Goal: Task Accomplishment & Management: Manage account settings

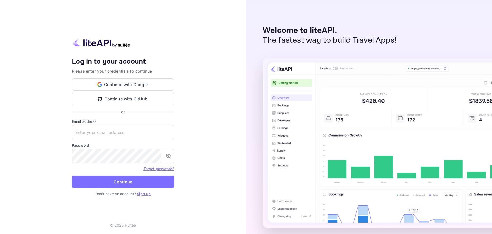
click at [199, 61] on div "Your account has been created successfully, a confirmation link has been sent t…" at bounding box center [123, 117] width 246 height 234
click at [122, 125] on div "Email address ​" at bounding box center [123, 128] width 103 height 21
click at [124, 132] on input "text" at bounding box center [123, 132] width 103 height 14
type input "j"
click at [125, 135] on input "text" at bounding box center [123, 132] width 103 height 14
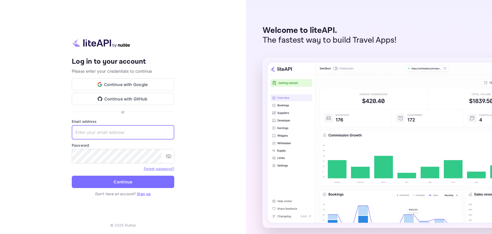
paste input "[EMAIL_ADDRESS][DOMAIN_NAME]"
type input "[EMAIL_ADDRESS][DOMAIN_NAME]"
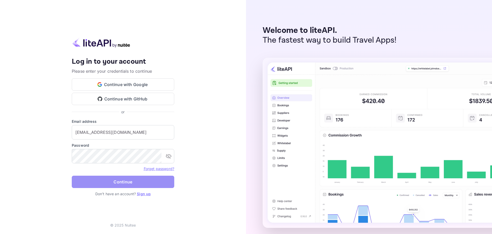
click at [120, 177] on button "Continue" at bounding box center [123, 181] width 103 height 12
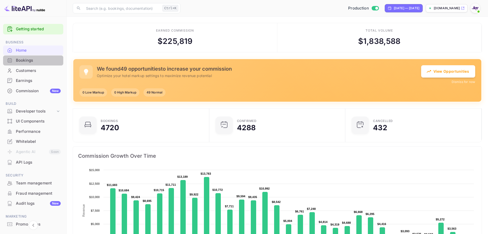
click at [39, 63] on div "Bookings" at bounding box center [38, 60] width 45 height 6
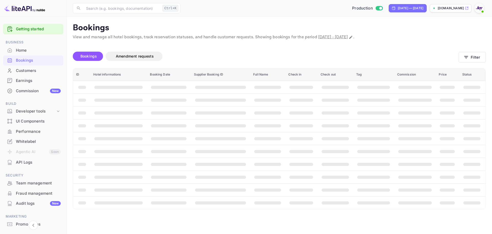
click at [34, 72] on div "Customers" at bounding box center [38, 71] width 45 height 6
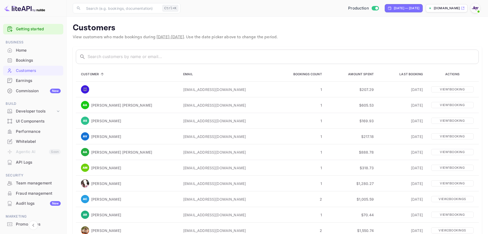
click at [39, 52] on div "Home" at bounding box center [38, 50] width 45 height 6
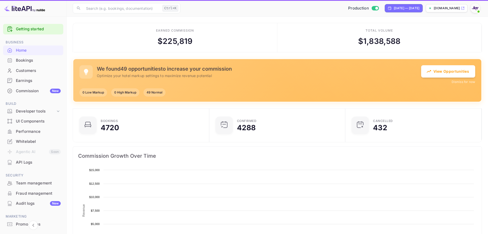
scroll to position [79, 129]
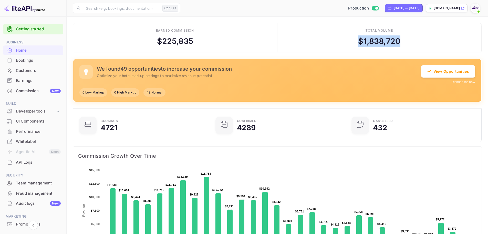
drag, startPoint x: 351, startPoint y: 40, endPoint x: 409, endPoint y: 42, distance: 57.7
click at [408, 42] on div "Total volume $ 1,838,720" at bounding box center [380, 37] width 205 height 29
click at [409, 41] on div "Total volume $ 1,838,720" at bounding box center [380, 37] width 205 height 29
click at [197, 41] on div "Earned commission $ 225,835" at bounding box center [175, 37] width 205 height 29
click at [180, 39] on div "$ 225,835" at bounding box center [175, 41] width 36 height 12
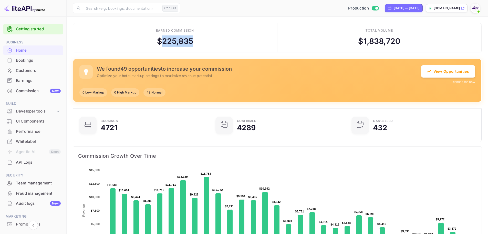
click at [180, 39] on div "$ 225,835" at bounding box center [175, 41] width 36 height 12
click at [207, 40] on div "Earned commission $ 225,835" at bounding box center [175, 37] width 205 height 29
click at [188, 41] on div "$ 225,835" at bounding box center [175, 41] width 36 height 12
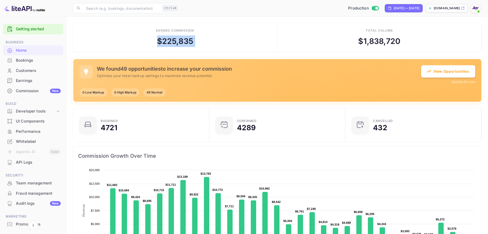
click at [188, 41] on div "$ 225,835" at bounding box center [175, 41] width 36 height 12
click at [205, 41] on div "Earned commission $ 225,835" at bounding box center [175, 37] width 205 height 29
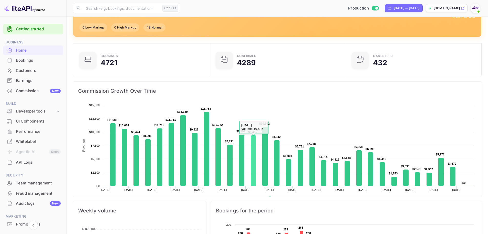
scroll to position [0, 0]
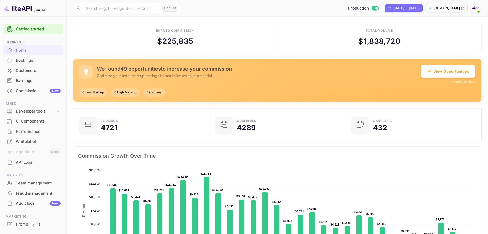
drag, startPoint x: 427, startPoint y: 40, endPoint x: 426, endPoint y: 37, distance: 3.5
click at [426, 38] on div "Total volume $ 1,838,720" at bounding box center [380, 37] width 205 height 29
click at [309, 9] on div "Production [DATE] — [DATE] [DOMAIN_NAME]" at bounding box center [333, 8] width 300 height 9
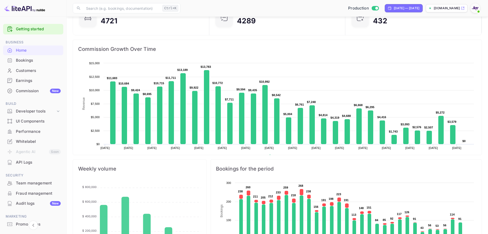
scroll to position [83, 0]
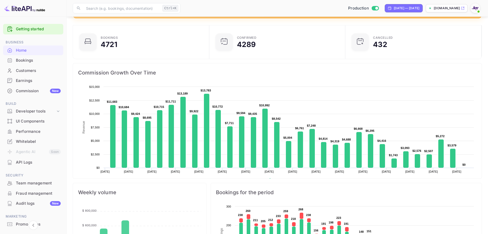
click at [218, 24] on div "Bookings 4721 Confirmed 4289 CANCELLED 432" at bounding box center [275, 40] width 413 height 38
